Goal: Task Accomplishment & Management: Manage account settings

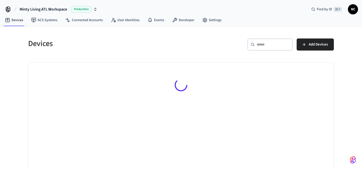
click at [279, 43] on input "text" at bounding box center [273, 44] width 33 height 5
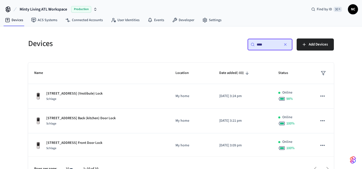
type input "****"
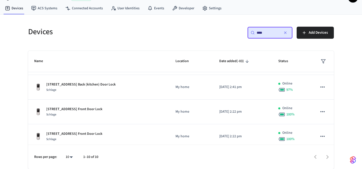
scroll to position [74, 0]
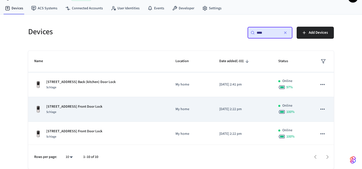
click at [135, 114] on div "1187 Mansfield Ave NE Unit 2 Front Door Lock Schlage" at bounding box center [98, 109] width 129 height 11
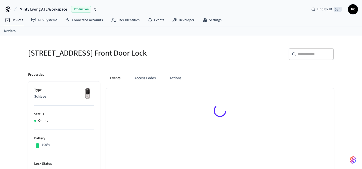
click at [177, 111] on div at bounding box center [220, 111] width 228 height 46
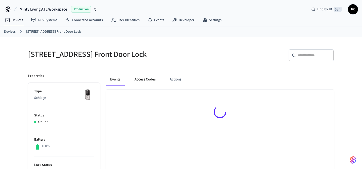
click at [143, 76] on button "Access Codes" at bounding box center [144, 79] width 29 height 12
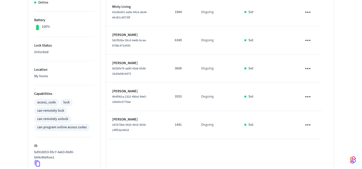
scroll to position [117, 0]
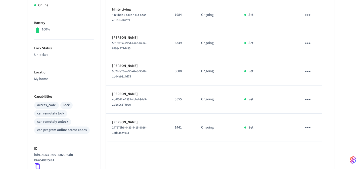
click at [178, 74] on td "3608" at bounding box center [182, 71] width 26 height 28
click at [179, 74] on td "3608" at bounding box center [182, 71] width 26 height 28
click at [178, 69] on p "3608" at bounding box center [182, 71] width 14 height 5
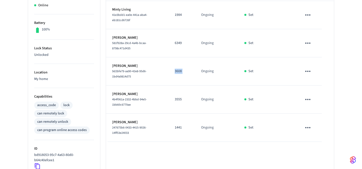
click at [178, 69] on p "3608" at bounding box center [182, 71] width 14 height 5
click at [178, 82] on td "3608" at bounding box center [182, 71] width 26 height 28
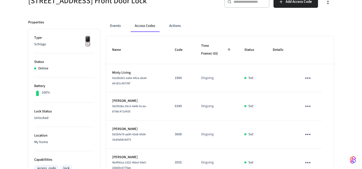
scroll to position [8, 0]
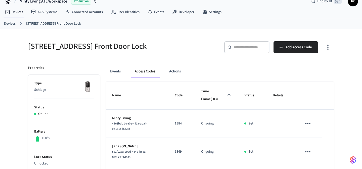
click at [9, 24] on link "Devices" at bounding box center [10, 23] width 12 height 5
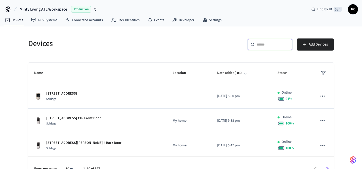
click at [276, 43] on input "text" at bounding box center [273, 44] width 33 height 5
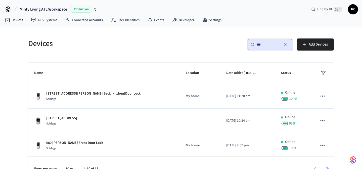
click at [267, 41] on div "​ *** ​" at bounding box center [269, 44] width 45 height 12
type input "*"
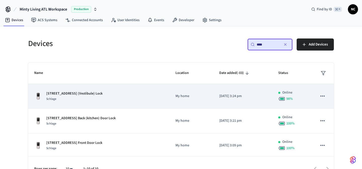
type input "****"
click at [133, 103] on td "1187 Mansfield Ave NE Unit 1-4 (Vestibule) Lock Schlage" at bounding box center [98, 96] width 141 height 25
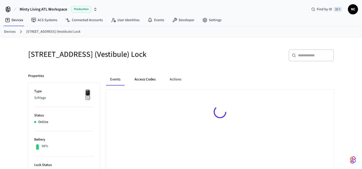
click at [149, 82] on button "Access Codes" at bounding box center [144, 79] width 29 height 12
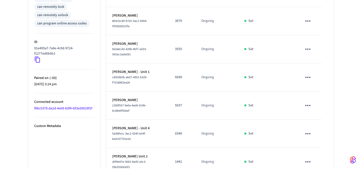
scroll to position [251, 0]
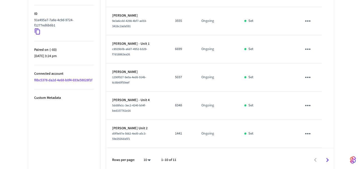
click at [329, 156] on icon "Go to next page" at bounding box center [327, 160] width 8 height 8
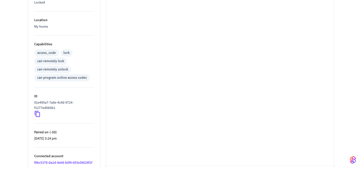
scroll to position [195, 0]
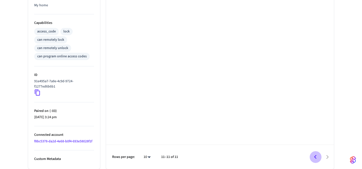
click at [316, 157] on icon "Go to previous page" at bounding box center [315, 157] width 8 height 8
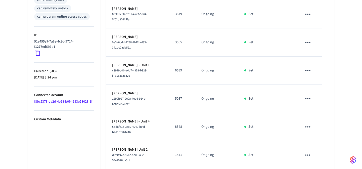
scroll to position [206, 0]
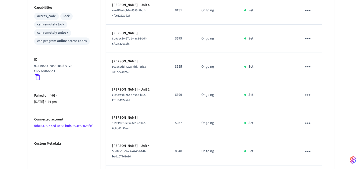
click at [176, 67] on p "3555" at bounding box center [182, 66] width 14 height 5
click at [194, 69] on td "3555" at bounding box center [182, 67] width 26 height 28
click at [184, 69] on p "3555" at bounding box center [182, 66] width 14 height 5
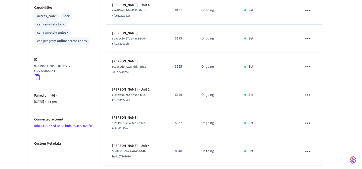
click at [184, 69] on p "3555" at bounding box center [182, 66] width 14 height 5
click at [177, 69] on p "3555" at bounding box center [182, 66] width 14 height 5
click at [307, 67] on icon "sticky table" at bounding box center [308, 67] width 8 height 8
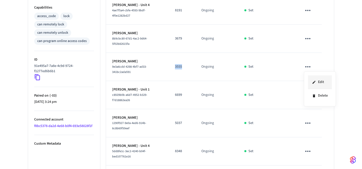
click at [322, 80] on li "Edit" at bounding box center [320, 82] width 24 height 14
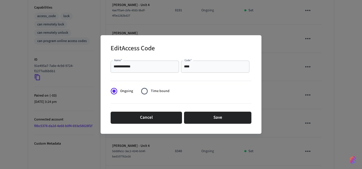
click at [190, 67] on input "****" at bounding box center [215, 66] width 62 height 5
click at [197, 66] on input "****" at bounding box center [215, 66] width 62 height 5
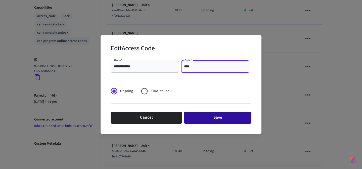
type input "****"
click at [215, 117] on button "Save" at bounding box center [217, 118] width 67 height 12
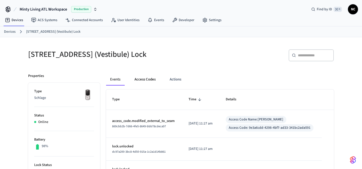
click at [134, 78] on button "Access Codes" at bounding box center [144, 79] width 29 height 12
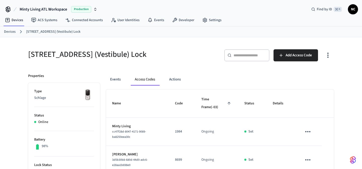
click at [10, 31] on link "Devices" at bounding box center [10, 31] width 12 height 5
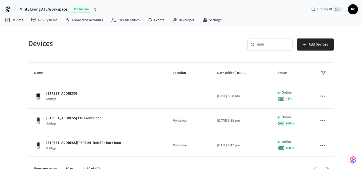
click at [279, 47] on div "​ ​" at bounding box center [269, 44] width 45 height 12
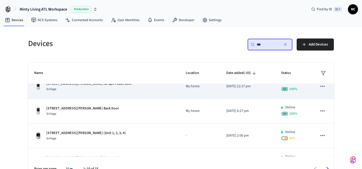
scroll to position [109, 0]
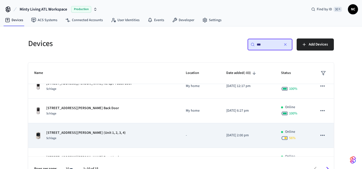
type input "***"
click at [110, 138] on div "487 Moreland Ave Vestibule (Unit 1, 2, 3, 4) Schlage" at bounding box center [103, 135] width 139 height 11
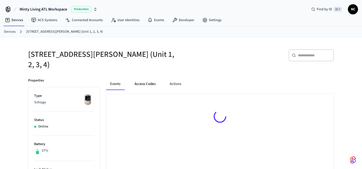
click at [147, 78] on button "Access Codes" at bounding box center [144, 84] width 29 height 12
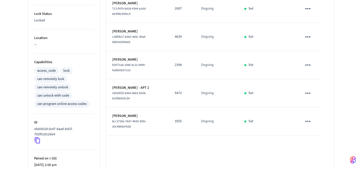
scroll to position [176, 0]
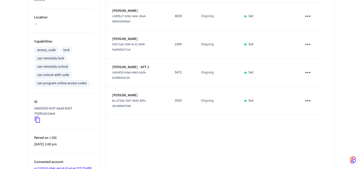
click at [175, 98] on p "3555" at bounding box center [182, 100] width 14 height 5
click at [192, 106] on td "3555" at bounding box center [182, 101] width 26 height 28
click at [183, 98] on p "3555" at bounding box center [182, 100] width 14 height 5
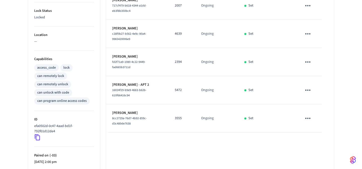
scroll to position [158, 0]
click at [304, 115] on icon "sticky table" at bounding box center [308, 119] width 8 height 8
click at [316, 127] on icon at bounding box center [314, 129] width 4 height 4
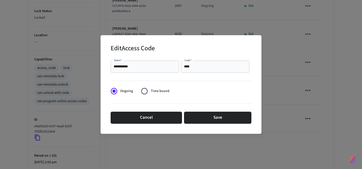
click at [217, 75] on div at bounding box center [181, 80] width 141 height 10
click at [200, 70] on div "**** Code   *" at bounding box center [215, 67] width 68 height 12
click at [186, 64] on div "**** Code   *" at bounding box center [215, 67] width 68 height 12
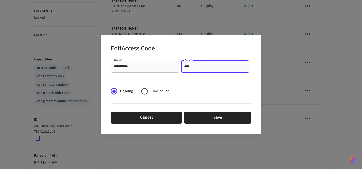
click at [186, 64] on div "**** Code   *" at bounding box center [215, 67] width 68 height 12
click at [186, 67] on input "****" at bounding box center [215, 66] width 62 height 5
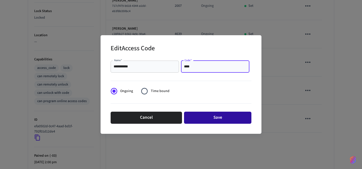
type input "****"
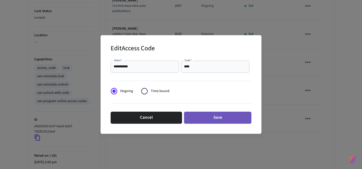
click at [219, 116] on button "Save" at bounding box center [217, 118] width 67 height 12
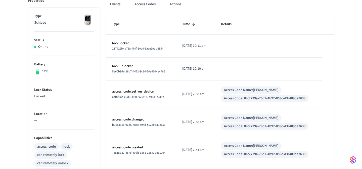
scroll to position [37, 0]
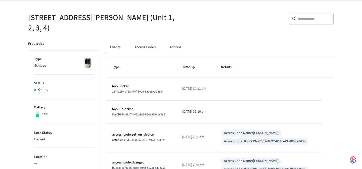
click at [143, 51] on div "Events Access Codes Actions" at bounding box center [220, 49] width 228 height 16
click at [143, 46] on button "Access Codes" at bounding box center [144, 47] width 29 height 12
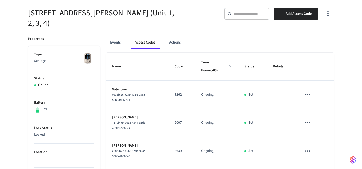
scroll to position [0, 0]
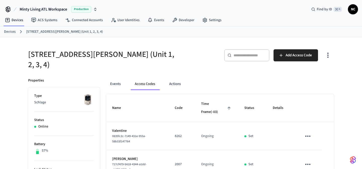
click at [8, 30] on link "Devices" at bounding box center [10, 31] width 12 height 5
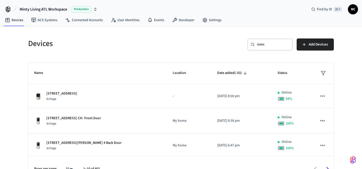
click at [272, 41] on div "​ ​" at bounding box center [269, 44] width 45 height 12
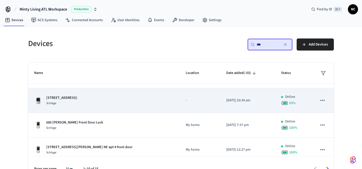
scroll to position [44, 0]
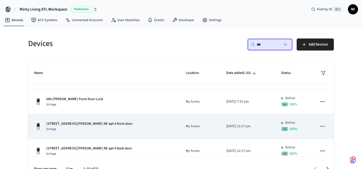
type input "***"
click at [180, 119] on td "My home" at bounding box center [200, 126] width 40 height 25
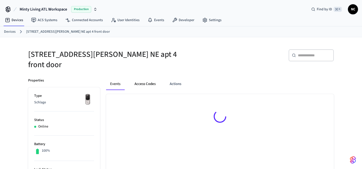
click at [144, 80] on button "Access Codes" at bounding box center [144, 84] width 29 height 12
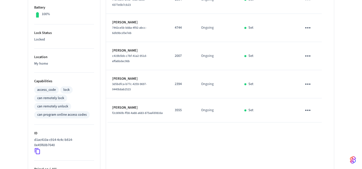
scroll to position [137, 0]
click at [311, 106] on icon "sticky table" at bounding box center [308, 110] width 8 height 8
click at [312, 120] on icon at bounding box center [314, 120] width 4 height 4
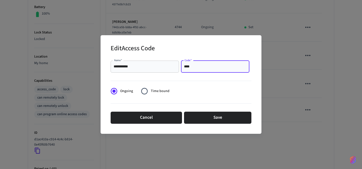
click at [205, 67] on input "****" at bounding box center [215, 66] width 62 height 5
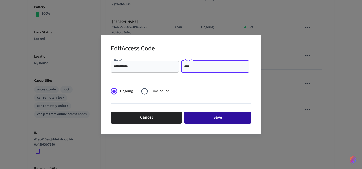
type input "****"
click at [230, 120] on button "Save" at bounding box center [217, 118] width 67 height 12
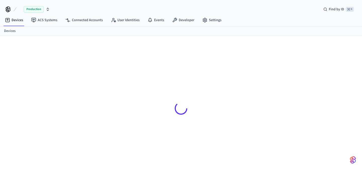
scroll to position [7, 0]
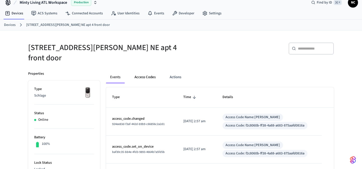
click at [147, 73] on button "Access Codes" at bounding box center [144, 77] width 29 height 12
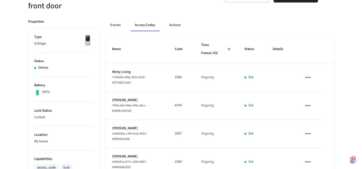
scroll to position [161, 0]
